Goal: Information Seeking & Learning: Learn about a topic

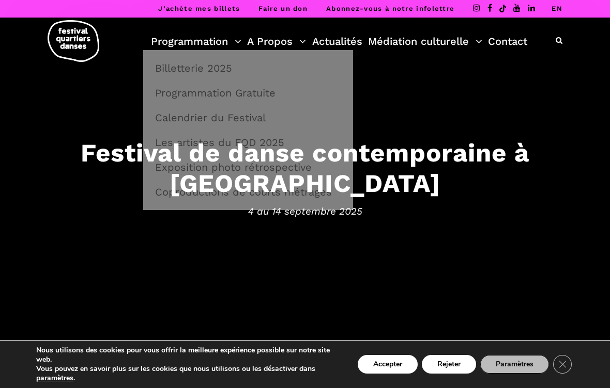
click at [220, 48] on link "Programmation" at bounding box center [196, 42] width 90 height 18
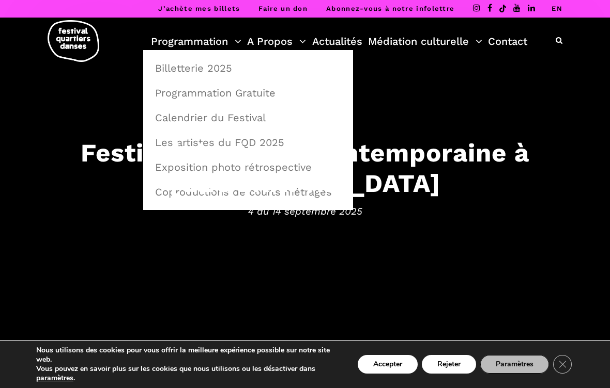
click at [254, 117] on link "Calendrier du Festival" at bounding box center [248, 118] width 198 height 24
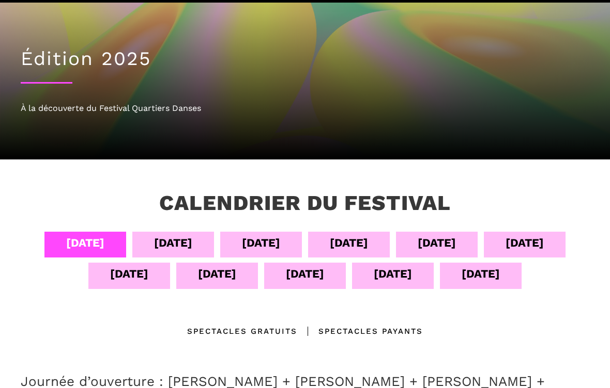
scroll to position [100, 0]
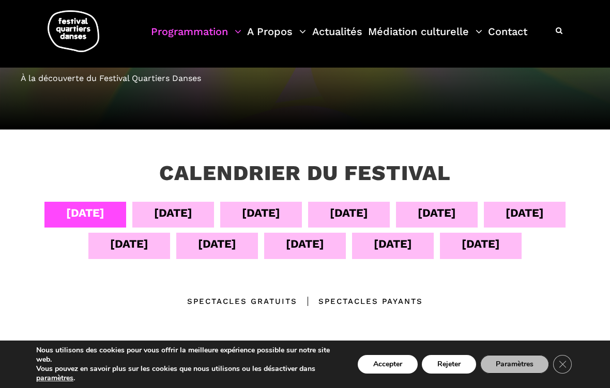
click at [255, 216] on div "[DATE]" at bounding box center [261, 213] width 38 height 18
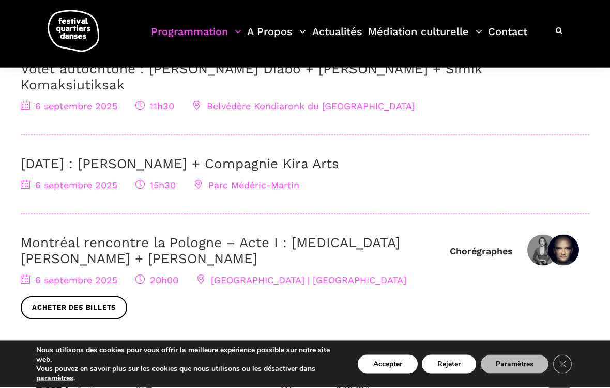
scroll to position [384, 0]
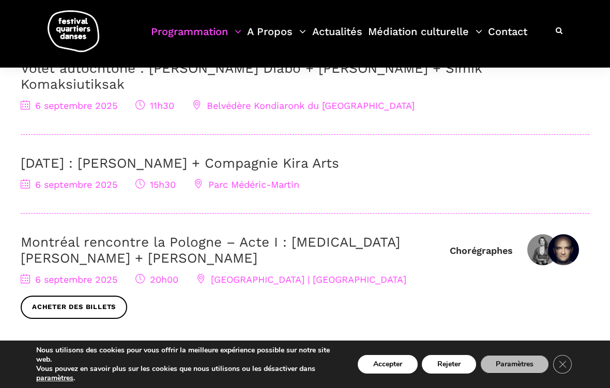
click at [240, 175] on div "[DATE] : [PERSON_NAME] + Compagnie Kira Arts [DATE] 15h30 [GEOGRAPHIC_DATA]-Mar…" at bounding box center [305, 184] width 568 height 58
click at [236, 178] on div "6 septembre 2025 15h30 Parc Médéric-Martin" at bounding box center [305, 185] width 568 height 15
click at [205, 179] on span "Parc Médéric-Martin" at bounding box center [246, 184] width 105 height 11
click at [202, 179] on icon at bounding box center [198, 183] width 9 height 9
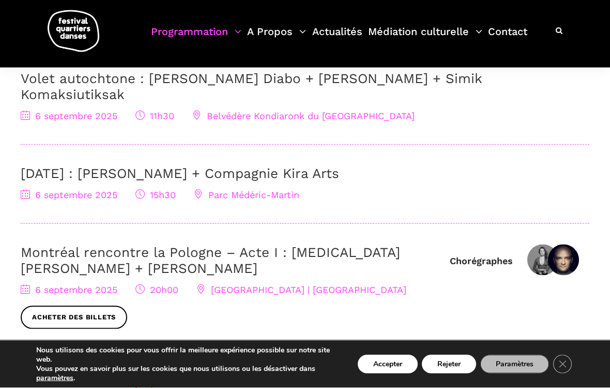
scroll to position [304, 0]
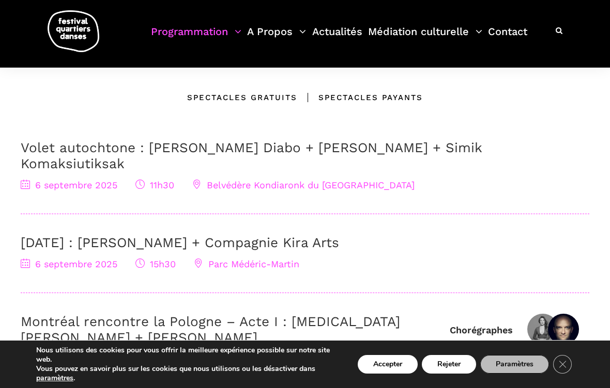
click at [122, 257] on div "6 septembre 2025 15h30 Parc Médéric-Martin" at bounding box center [305, 264] width 568 height 15
click at [201, 259] on icon at bounding box center [198, 263] width 9 height 9
click at [259, 259] on span "Parc Médéric-Martin" at bounding box center [246, 264] width 105 height 11
click at [215, 259] on span "Parc Médéric-Martin" at bounding box center [246, 264] width 105 height 11
click at [213, 259] on span "Parc Médéric-Martin" at bounding box center [246, 264] width 105 height 11
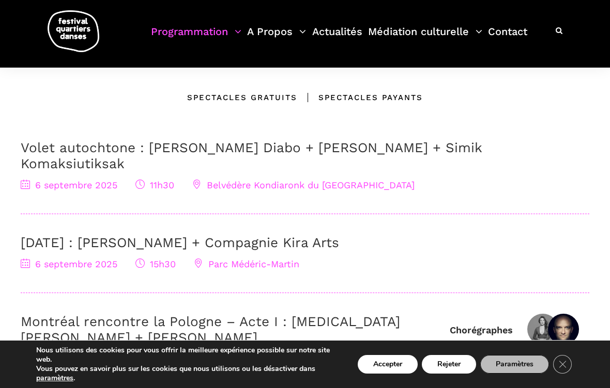
click at [195, 259] on icon at bounding box center [198, 263] width 9 height 9
click at [85, 259] on span "6 septembre 2025" at bounding box center [69, 264] width 97 height 11
click at [241, 235] on link "[DATE] : [PERSON_NAME] + Compagnie Kira Arts" at bounding box center [180, 242] width 318 height 15
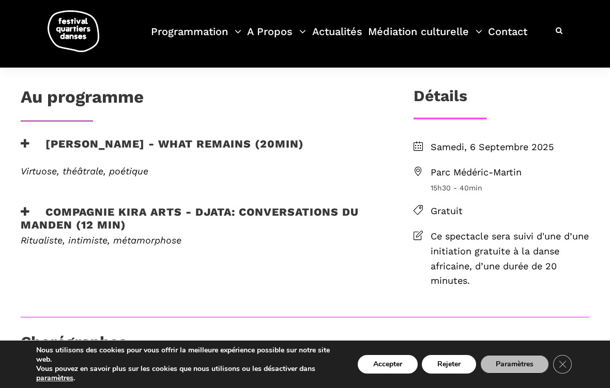
scroll to position [227, 0]
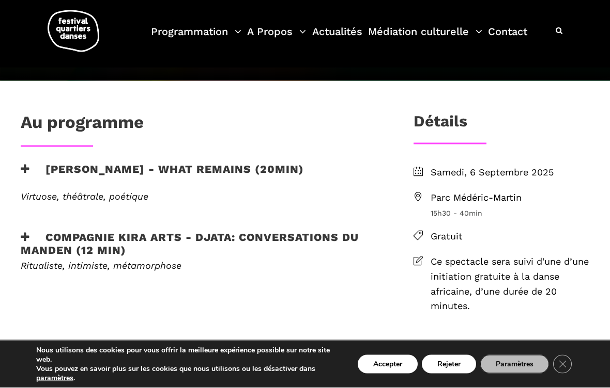
click at [424, 197] on li "Parc Médéric-Martin 15h30 - 40min" at bounding box center [501, 205] width 176 height 28
click at [461, 200] on span "Parc Médéric-Martin" at bounding box center [509, 198] width 159 height 15
click at [504, 196] on span "Parc Médéric-Martin" at bounding box center [509, 198] width 159 height 15
click at [522, 192] on span "Parc Médéric-Martin" at bounding box center [509, 198] width 159 height 15
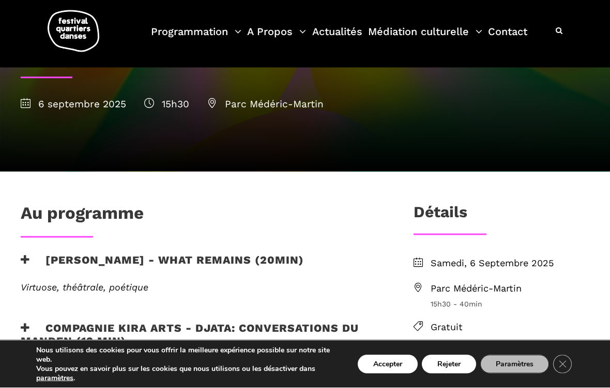
scroll to position [0, 0]
